Goal: Find specific page/section: Find specific page/section

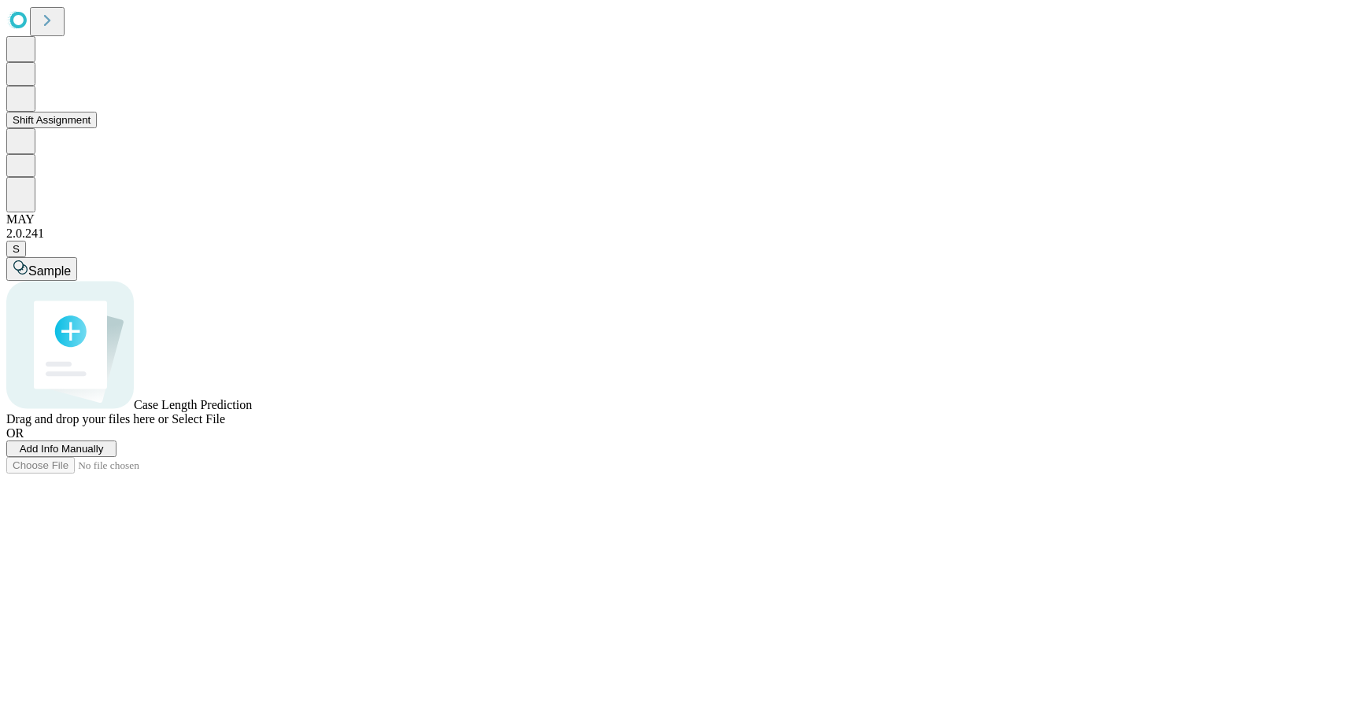
click at [97, 128] on button "Shift Assignment" at bounding box center [51, 120] width 90 height 17
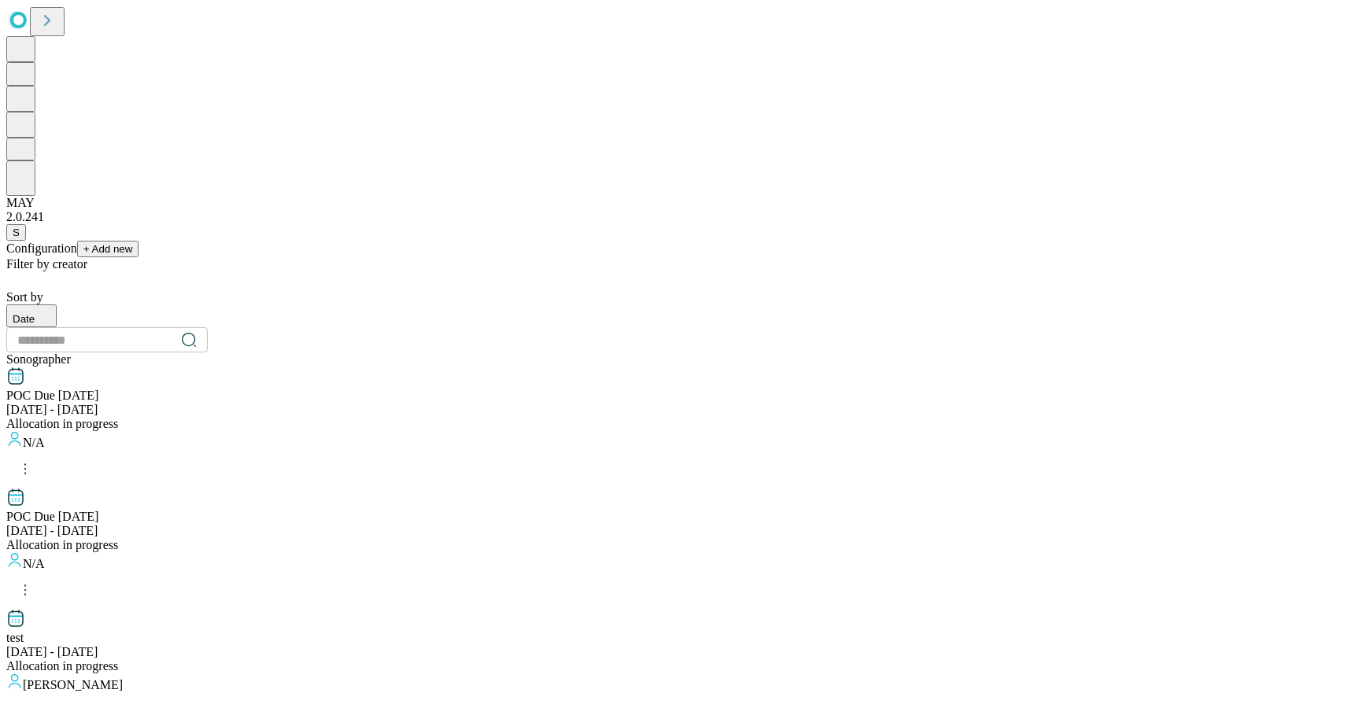
scroll to position [1324, 0]
